Goal: Transaction & Acquisition: Download file/media

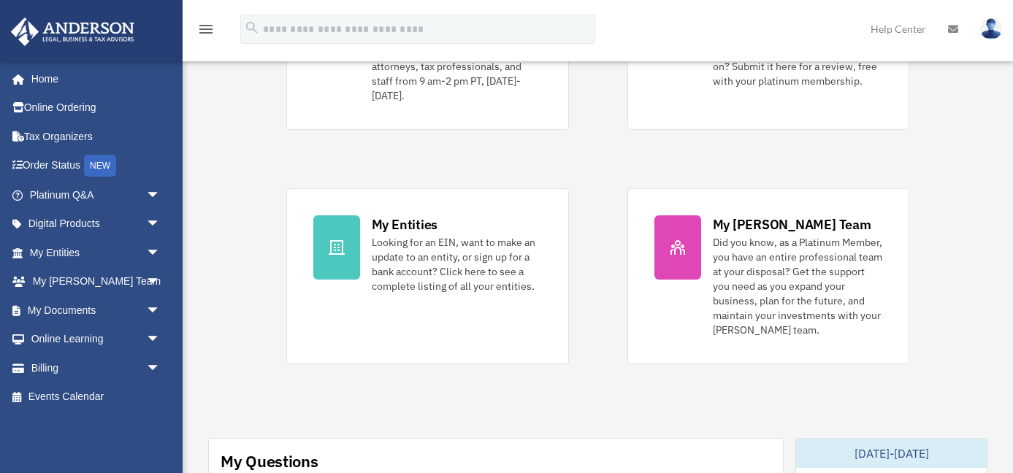
scroll to position [250, 0]
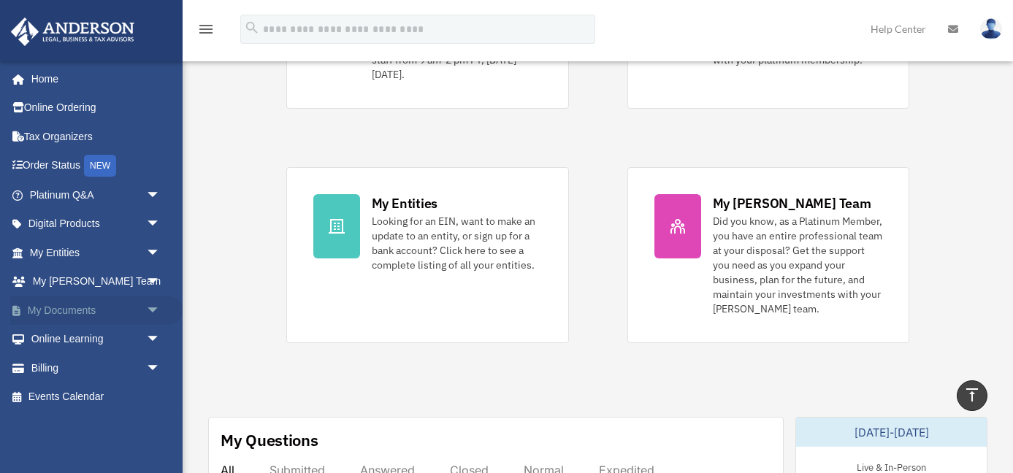
click at [150, 306] on span "arrow_drop_down" at bounding box center [160, 311] width 29 height 30
click at [128, 341] on link "Box" at bounding box center [101, 339] width 162 height 29
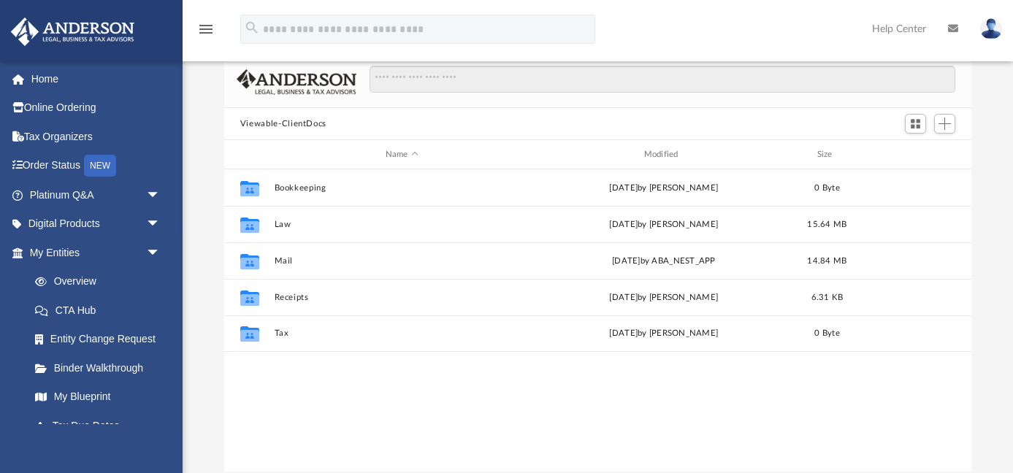
scroll to position [107, 0]
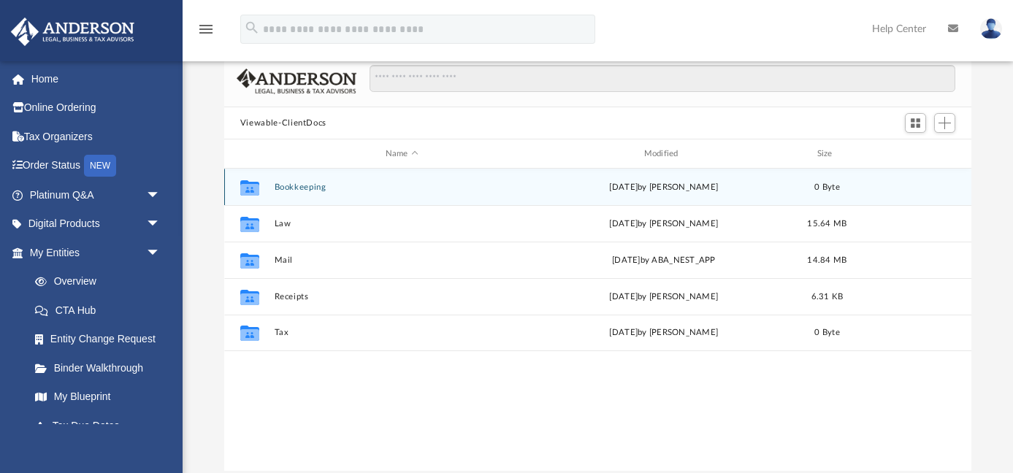
click at [296, 185] on button "Bookkeeping" at bounding box center [402, 187] width 256 height 9
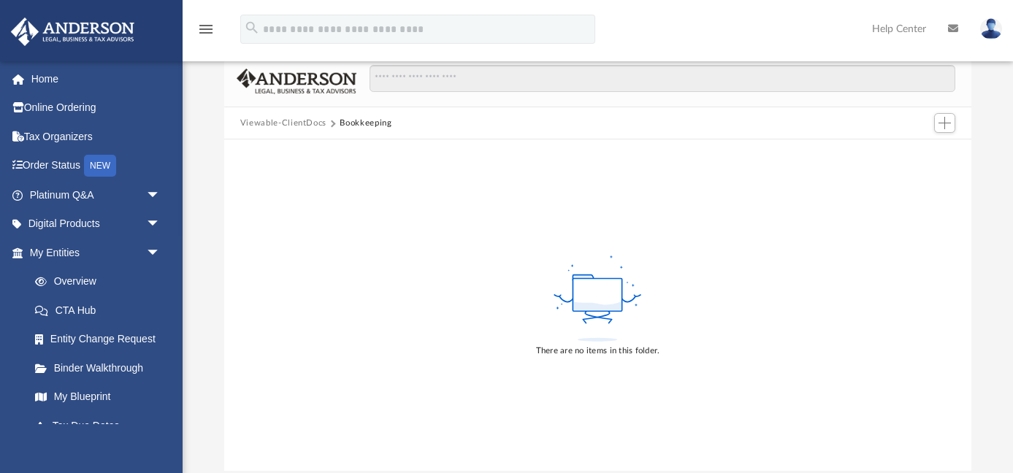
click at [294, 125] on button "Viewable-ClientDocs" at bounding box center [283, 123] width 86 height 13
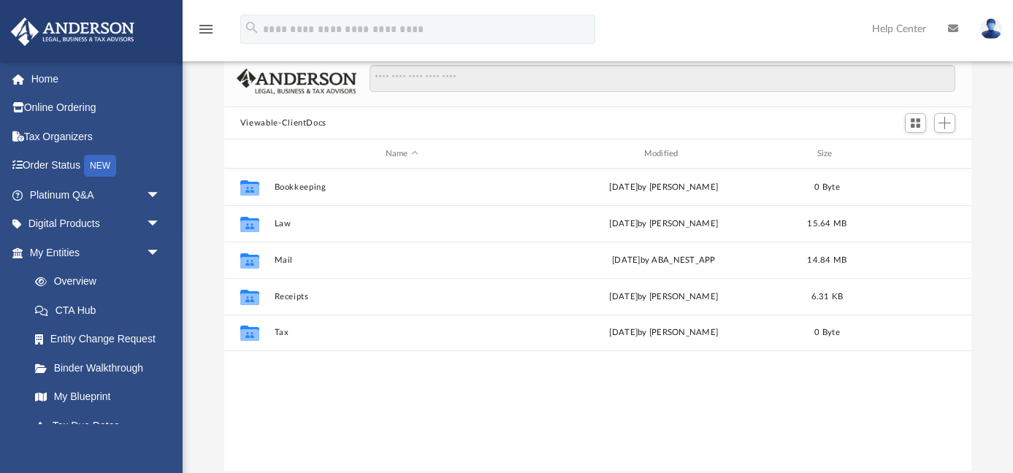
scroll to position [332, 747]
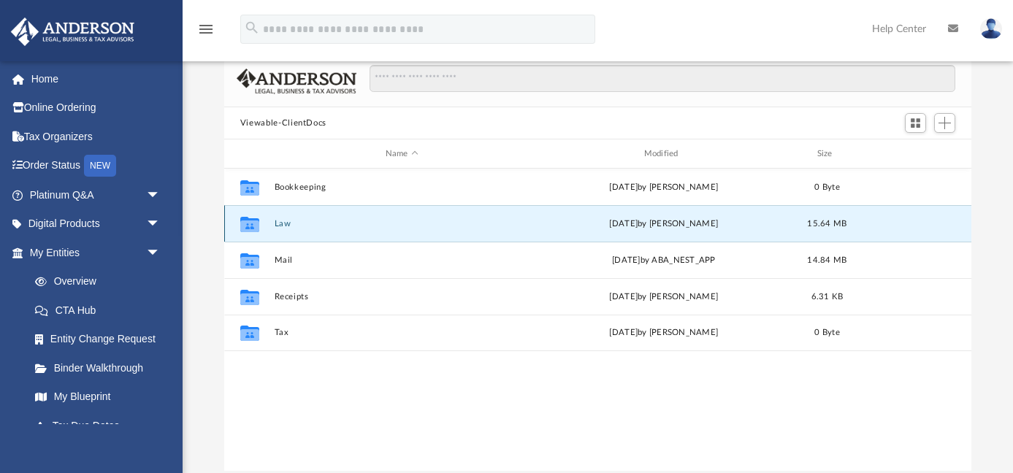
click at [282, 226] on button "Law" at bounding box center [402, 223] width 256 height 9
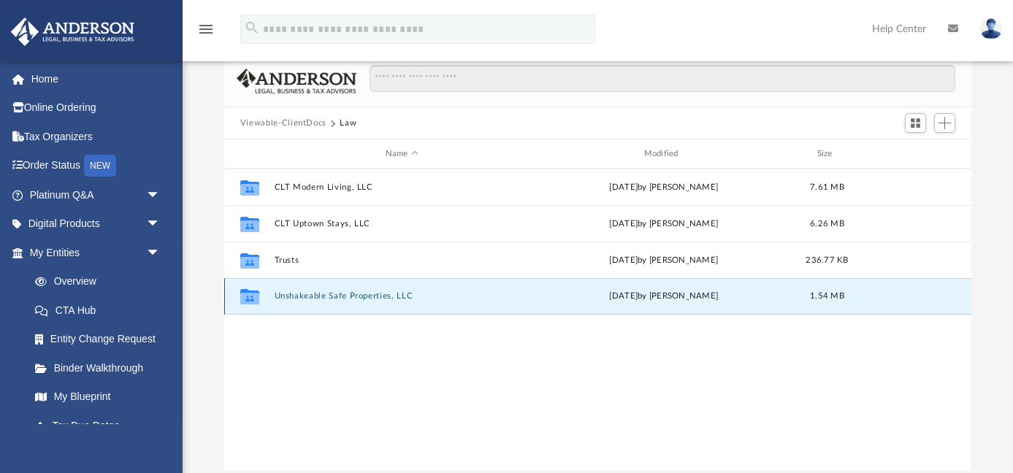
click at [308, 299] on button "Unshakeable Safe Properties, LLC" at bounding box center [402, 295] width 256 height 9
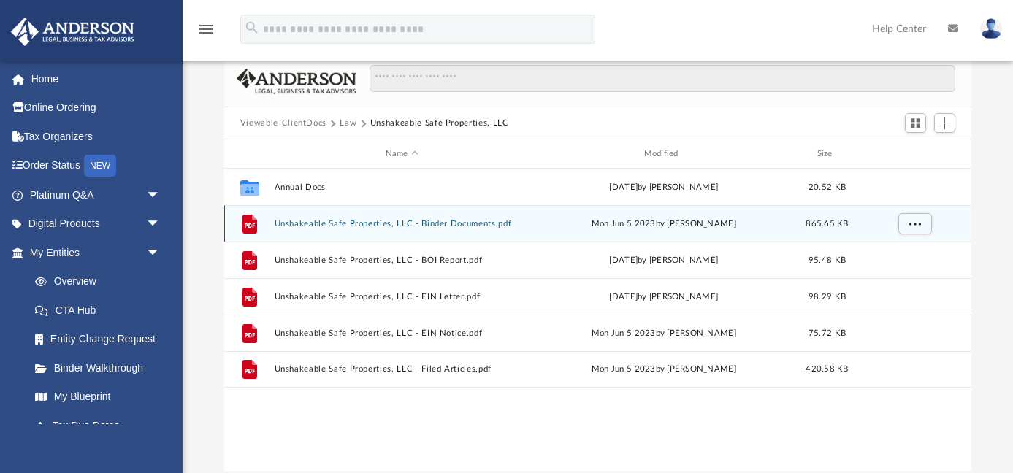
click at [435, 224] on button "Unshakeable Safe Properties, LLC - Binder Documents.pdf" at bounding box center [402, 223] width 256 height 9
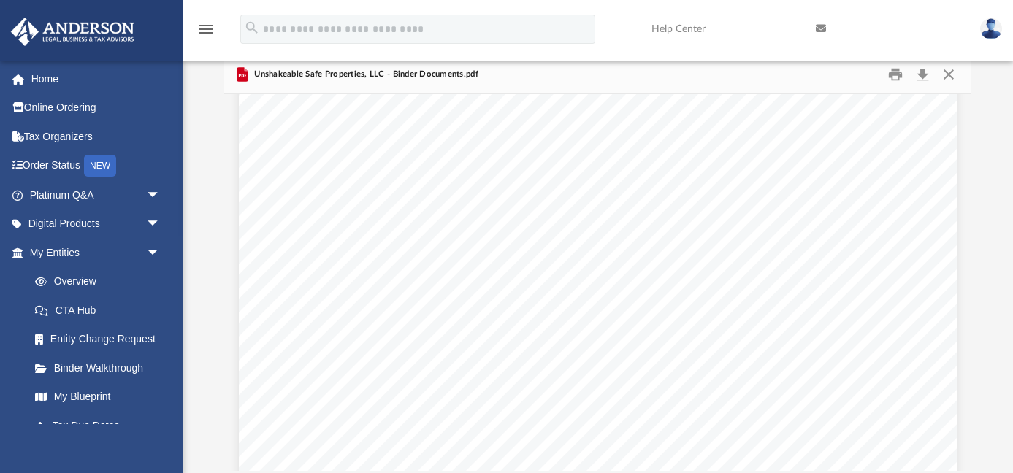
scroll to position [6972, 0]
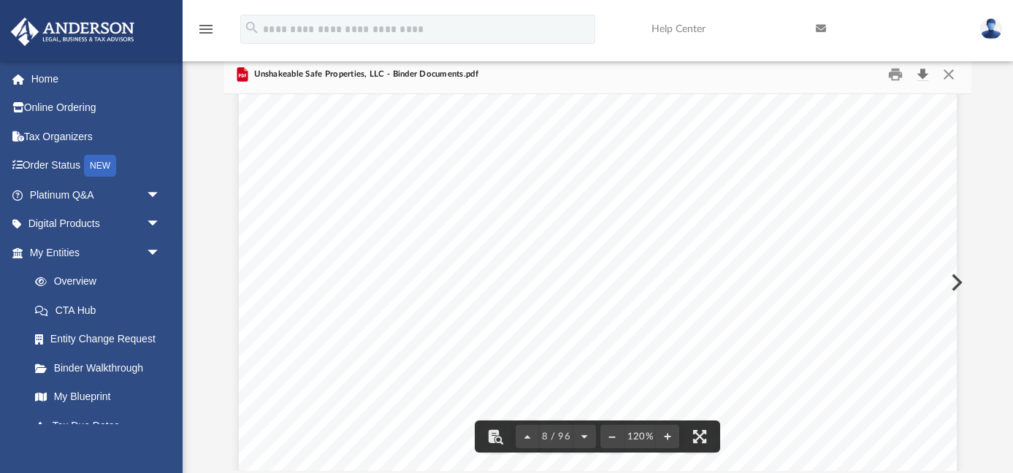
click at [925, 79] on button "Download" at bounding box center [922, 75] width 26 height 23
